Goal: Find specific page/section: Find specific page/section

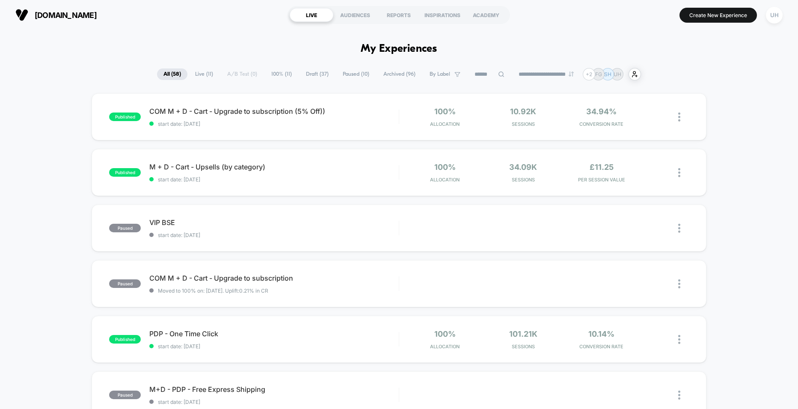
click at [275, 74] on span "100% ( 11 )" at bounding box center [281, 74] width 33 height 12
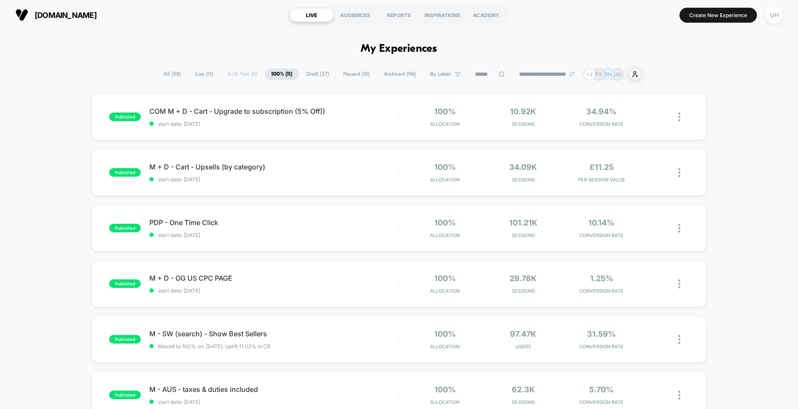
click at [191, 72] on span "Live ( 11 )" at bounding box center [204, 74] width 31 height 12
click at [400, 15] on div "REPORTS" at bounding box center [399, 15] width 44 height 14
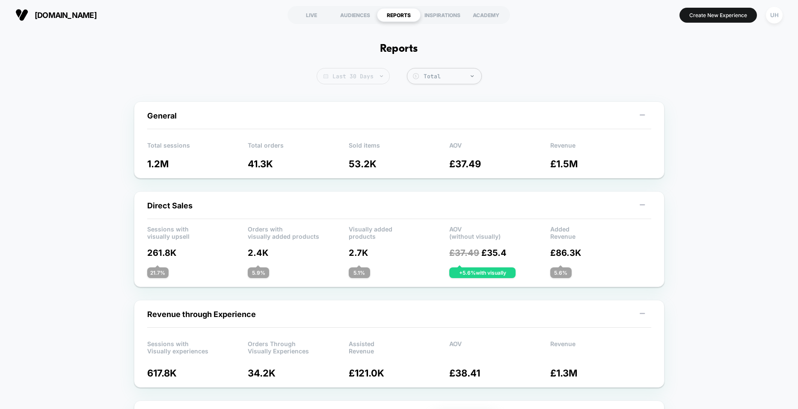
click at [378, 77] on span "Last 30 Days" at bounding box center [352, 76] width 73 height 16
